Goal: Book appointment/travel/reservation

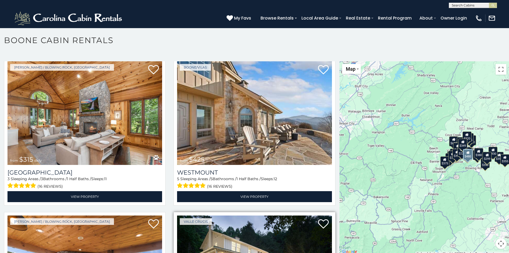
scroll to position [3, 0]
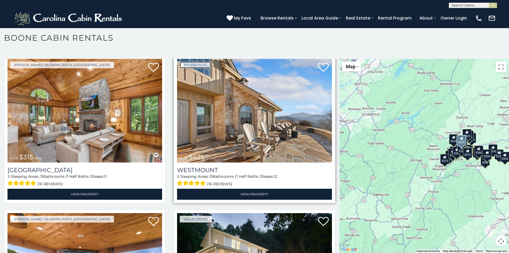
click at [185, 62] on link "Boone/Vilas" at bounding box center [195, 65] width 31 height 7
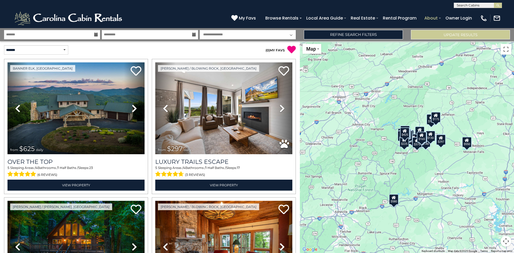
scroll to position [161, 0]
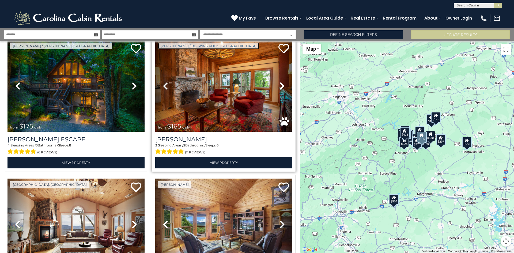
click at [158, 43] on link "[PERSON_NAME] / Blowing Rock, [GEOGRAPHIC_DATA]" at bounding box center [208, 46] width 101 height 7
